Goal: Task Accomplishment & Management: Complete application form

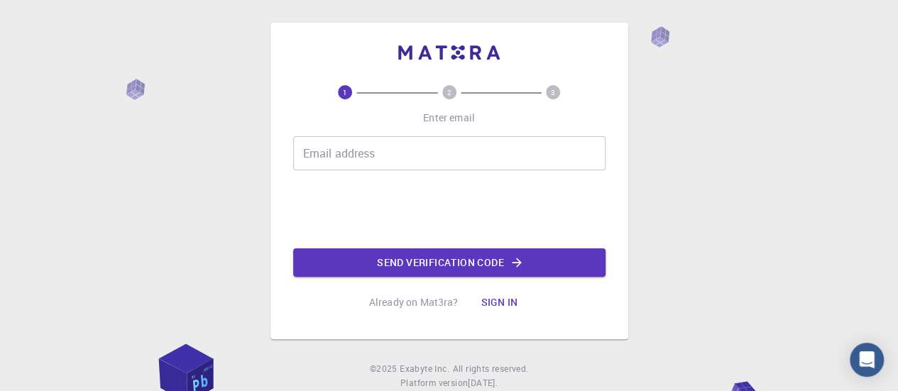
click at [443, 150] on input "Email address" at bounding box center [449, 153] width 313 height 34
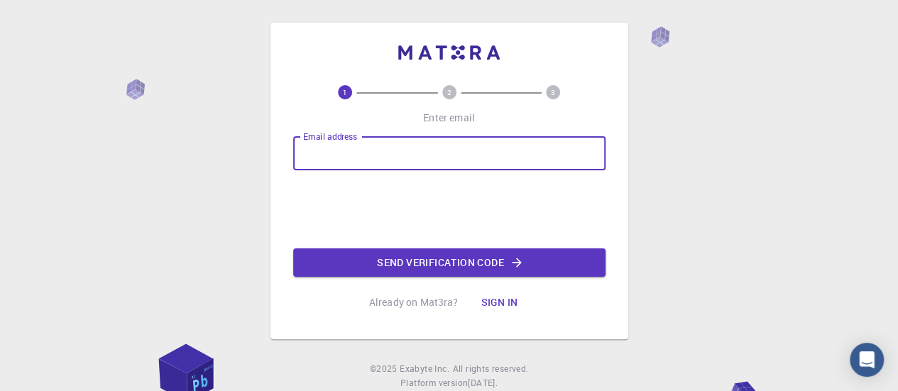
type input "[PERSON_NAME][EMAIL_ADDRESS][DOMAIN_NAME]"
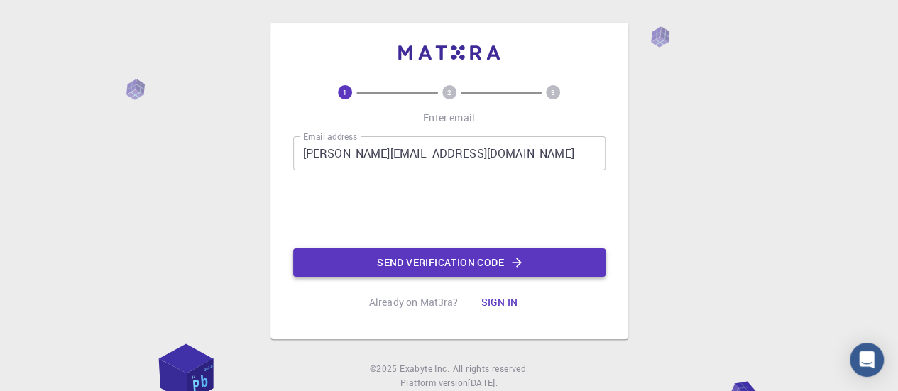
click at [389, 255] on button "Send verification code" at bounding box center [449, 263] width 313 height 28
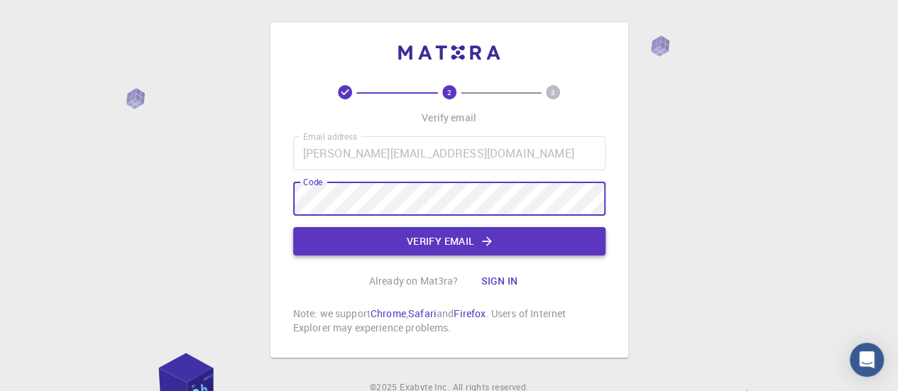
click at [402, 228] on button "Verify email" at bounding box center [449, 241] width 313 height 28
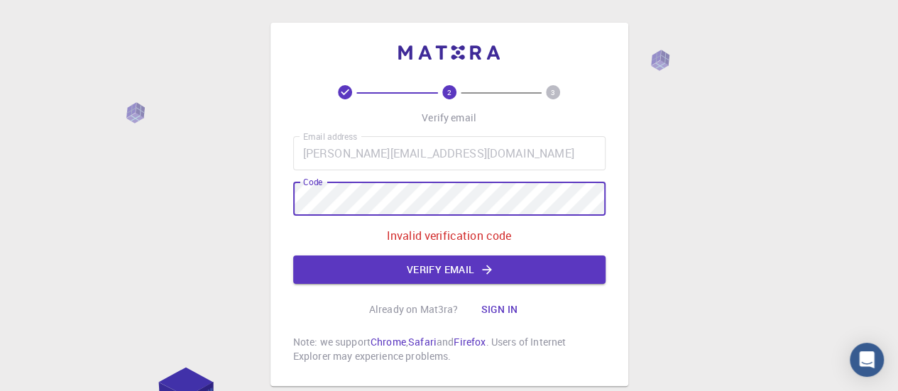
click at [290, 195] on div "2 3 Verify email Email address [PERSON_NAME][EMAIL_ADDRESS][DOMAIN_NAME] Email …" at bounding box center [450, 205] width 358 height 364
click at [496, 268] on button "Verify email" at bounding box center [449, 270] width 313 height 28
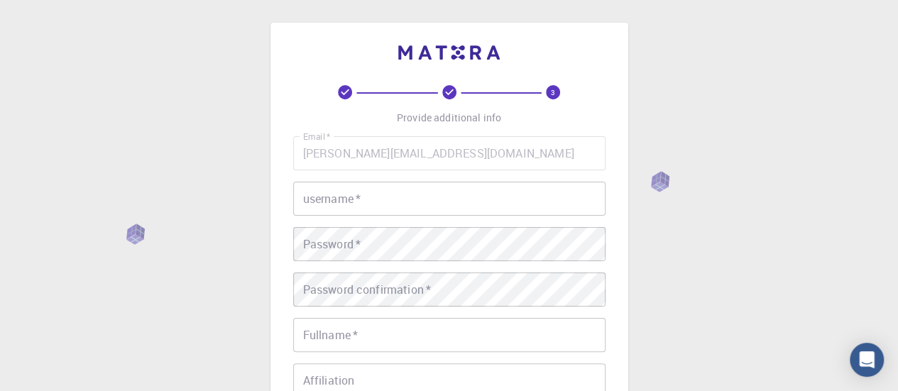
click at [339, 195] on div "username   * username   *" at bounding box center [449, 199] width 313 height 34
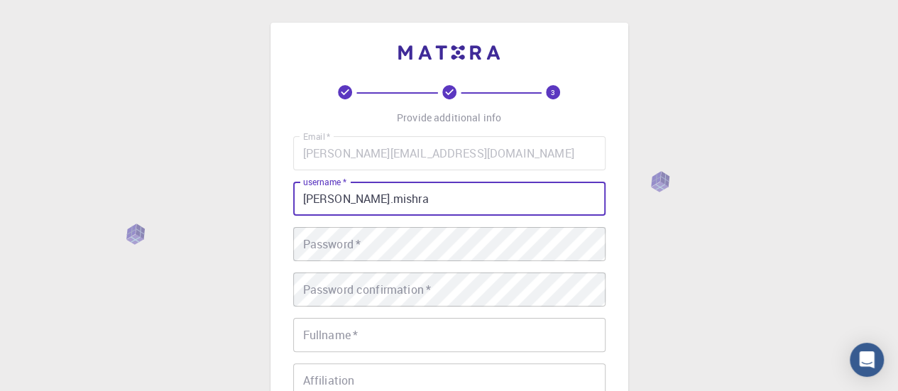
type input "[PERSON_NAME].mishra"
click at [348, 234] on div "Password   * Password   *" at bounding box center [449, 244] width 313 height 34
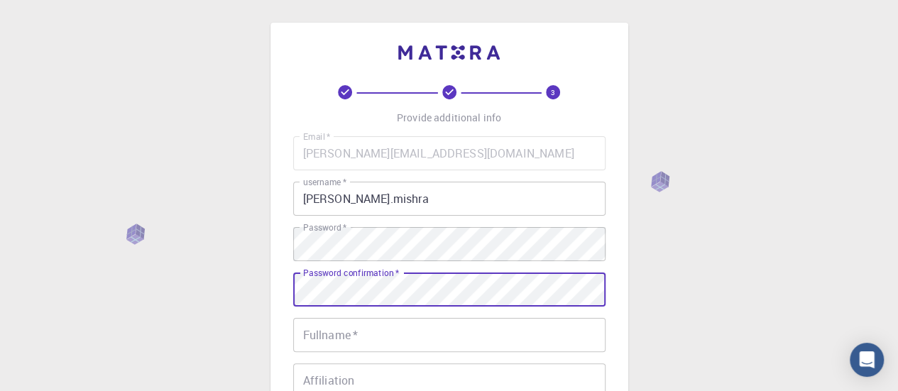
click at [373, 343] on input "Fullname   *" at bounding box center [449, 335] width 313 height 34
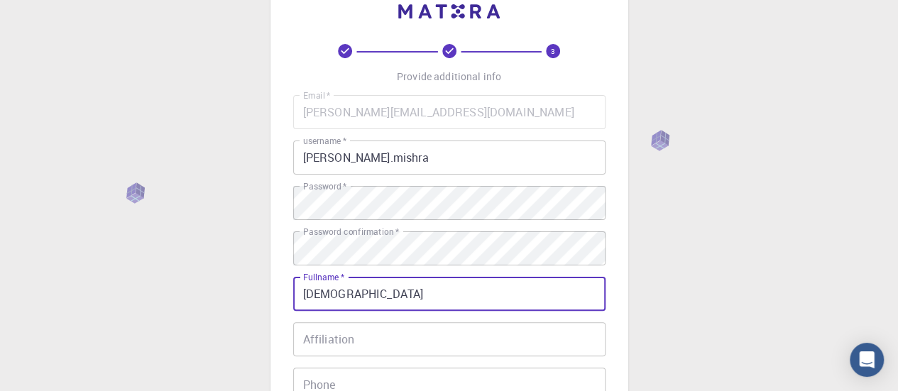
scroll to position [71, 0]
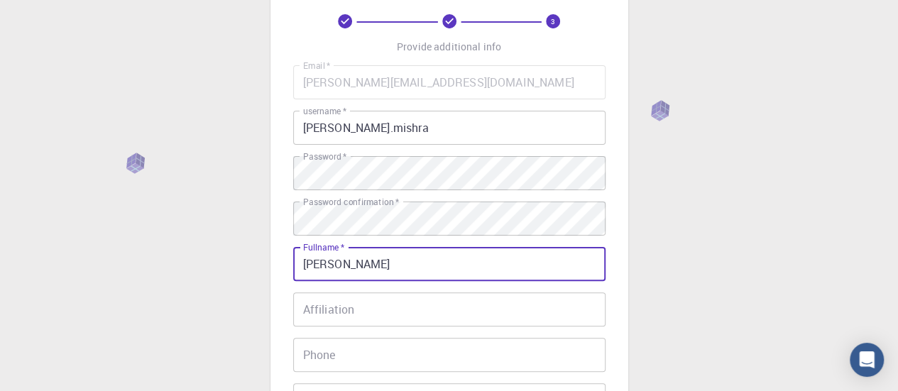
type input "[PERSON_NAME]"
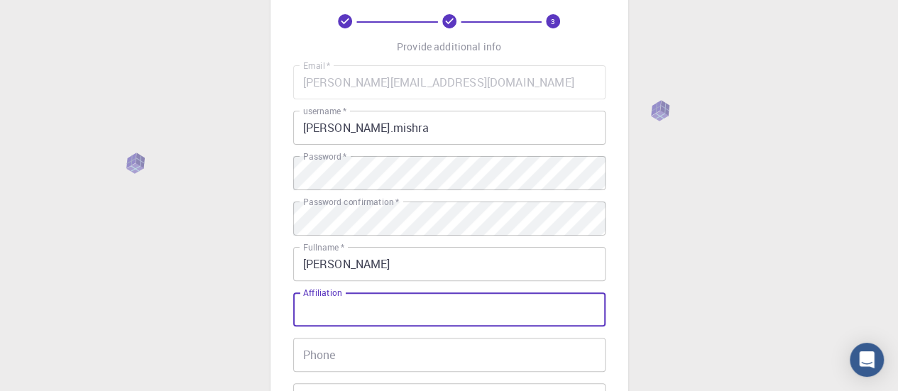
click at [403, 313] on input "Affiliation" at bounding box center [449, 310] width 313 height 34
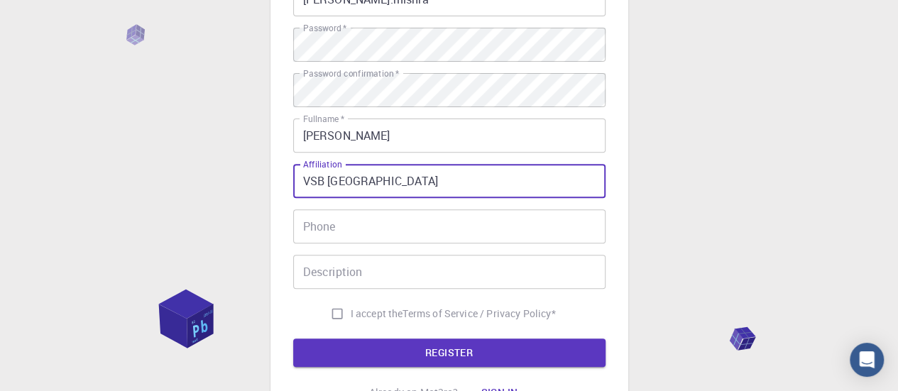
scroll to position [213, 0]
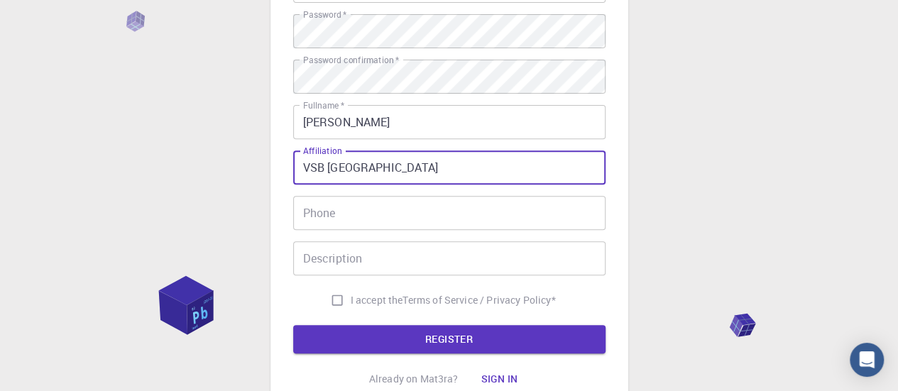
type input "VSB [GEOGRAPHIC_DATA]"
click at [354, 221] on input "Phone" at bounding box center [449, 213] width 313 height 34
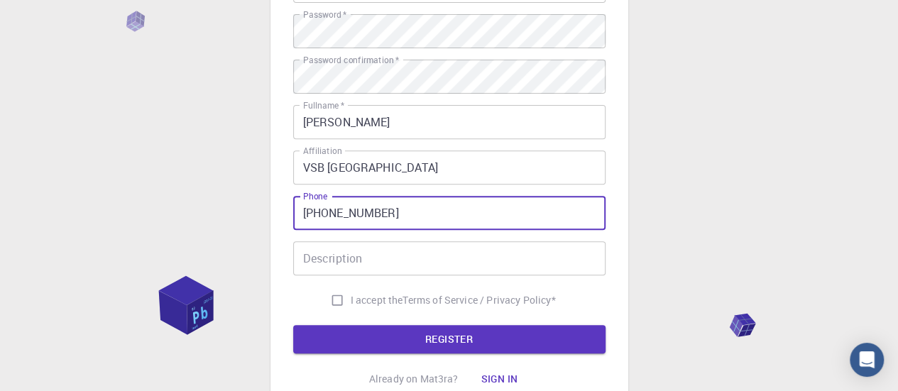
type input "[PHONE_NUMBER]"
click at [369, 264] on input "Description" at bounding box center [449, 258] width 313 height 34
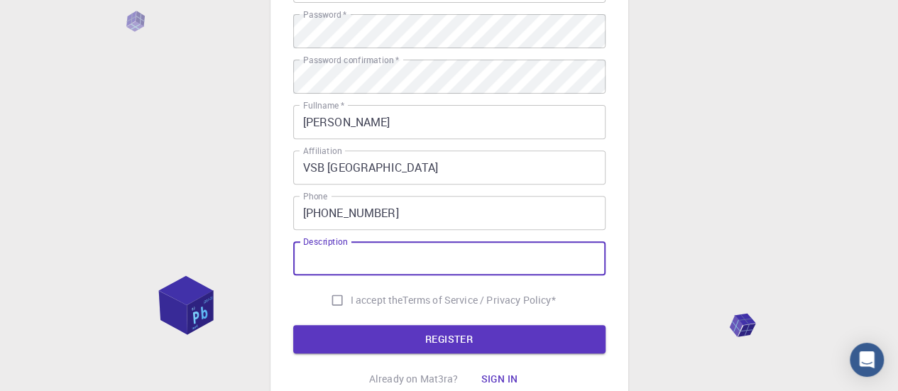
click at [330, 298] on input "I accept the Terms of Service / Privacy Policy *" at bounding box center [337, 300] width 27 height 27
checkbox input "true"
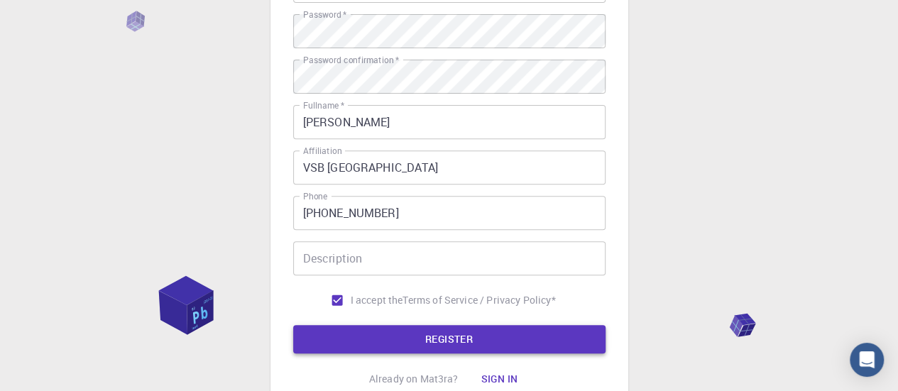
click at [355, 341] on button "REGISTER" at bounding box center [449, 339] width 313 height 28
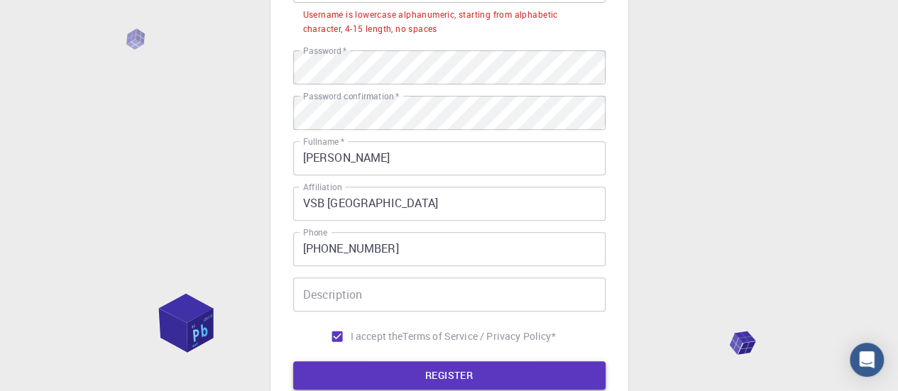
click at [453, 371] on button "REGISTER" at bounding box center [449, 376] width 313 height 28
click at [398, 293] on input "Description" at bounding box center [449, 295] width 313 height 34
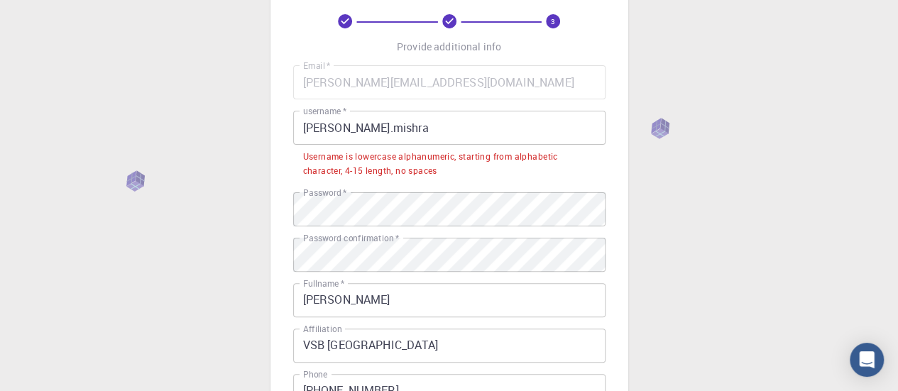
scroll to position [71, 0]
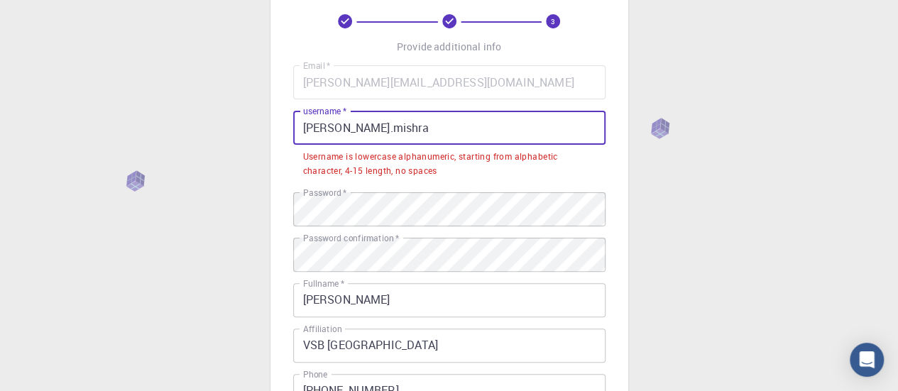
drag, startPoint x: 400, startPoint y: 127, endPoint x: 356, endPoint y: 127, distance: 44.0
click at [356, 127] on input "[PERSON_NAME].mishra" at bounding box center [449, 128] width 313 height 34
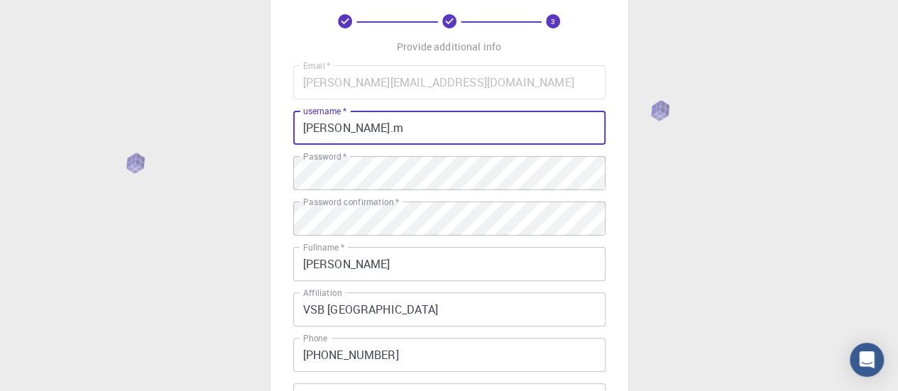
type input "[PERSON_NAME].m"
click at [646, 173] on div "3 Provide additional info Email   * [PERSON_NAME][EMAIL_ADDRESS][DOMAIN_NAME] E…" at bounding box center [449, 290] width 898 height 723
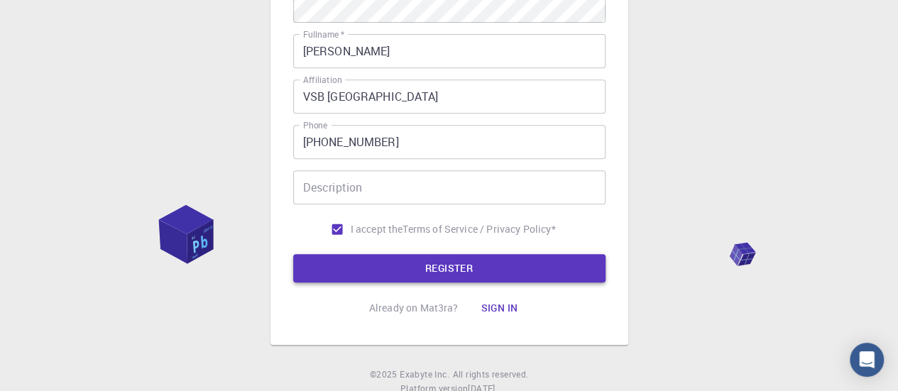
click at [389, 266] on button "REGISTER" at bounding box center [449, 268] width 313 height 28
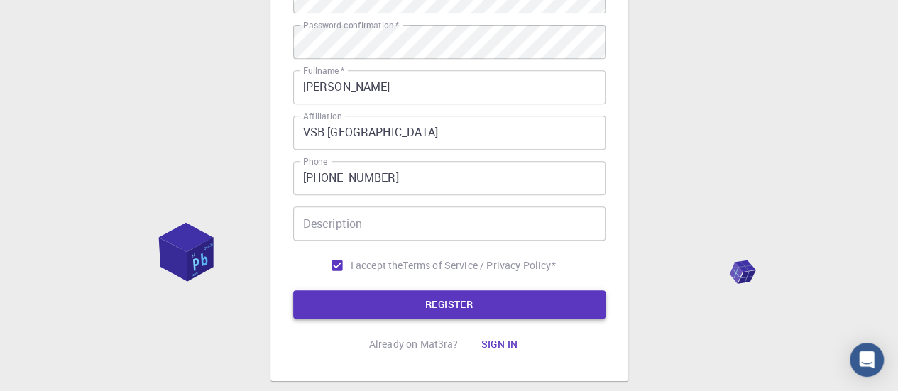
scroll to position [320, 0]
